Goal: Transaction & Acquisition: Purchase product/service

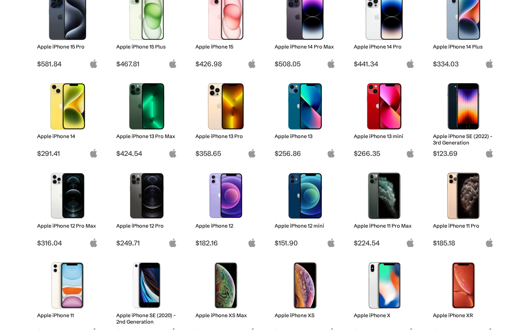
scroll to position [200, 0]
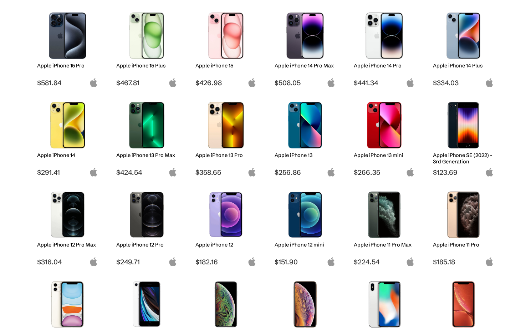
click at [390, 129] on img at bounding box center [384, 125] width 50 height 46
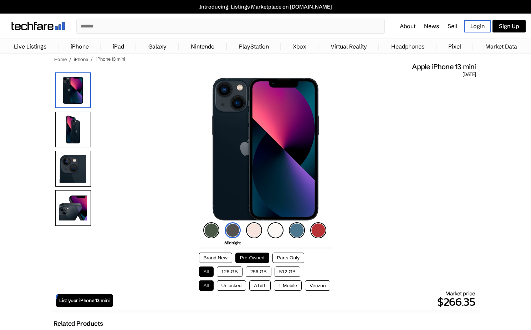
click at [35, 43] on link "Live Listings" at bounding box center [30, 46] width 40 height 14
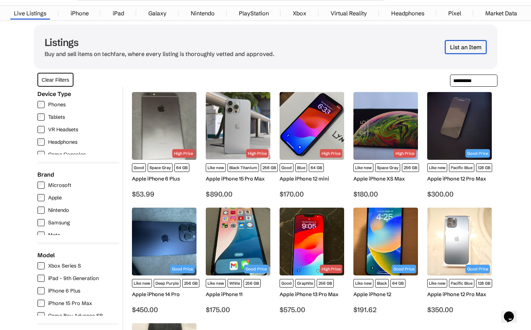
scroll to position [35, 0]
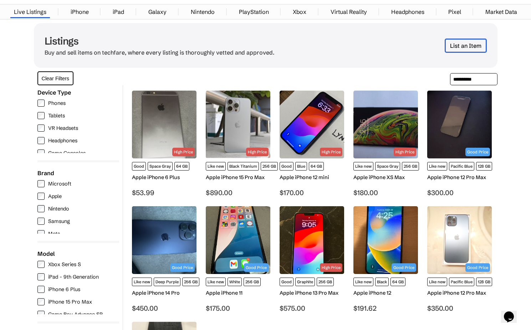
click at [377, 215] on img at bounding box center [385, 240] width 65 height 68
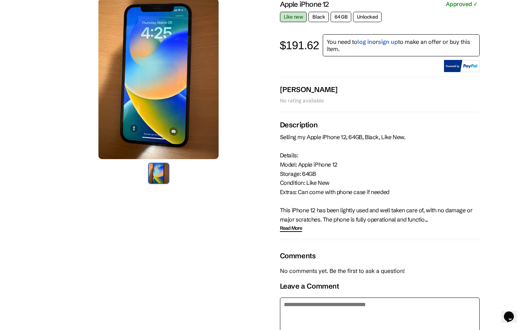
scroll to position [74, 0]
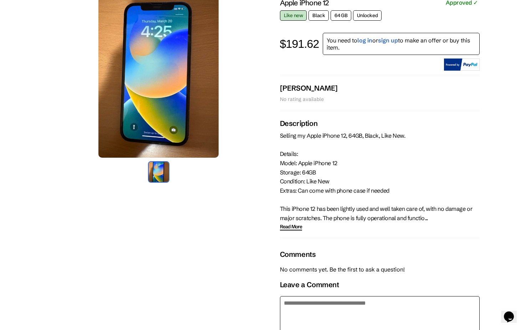
click at [295, 224] on span "Read More" at bounding box center [291, 226] width 22 height 7
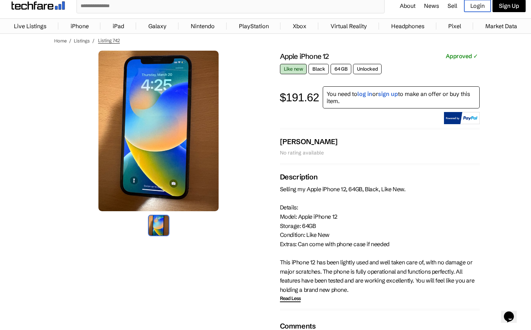
scroll to position [19, 0]
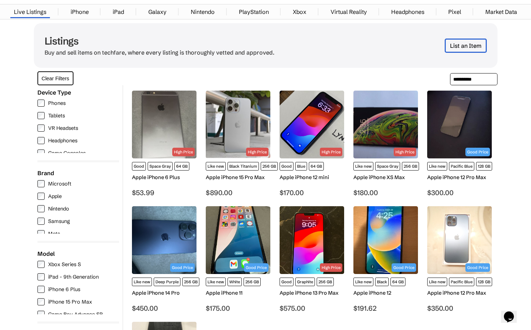
click at [309, 119] on img at bounding box center [312, 125] width 65 height 68
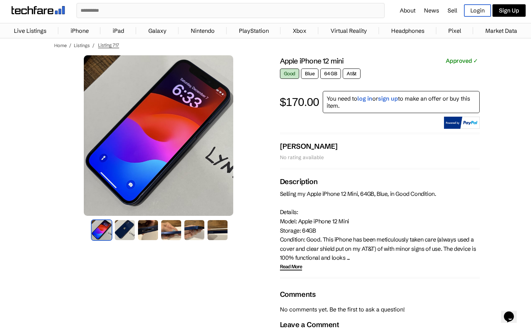
scroll to position [35, 0]
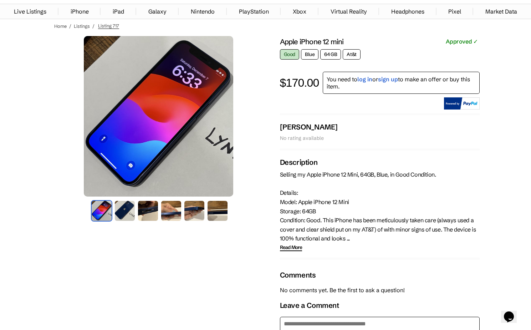
click at [290, 247] on span "Read More" at bounding box center [291, 247] width 22 height 7
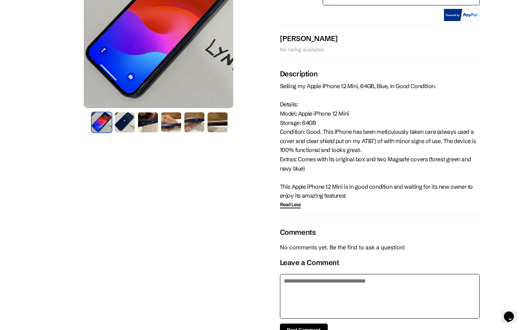
scroll to position [59, 0]
